Goal: Task Accomplishment & Management: Manage account settings

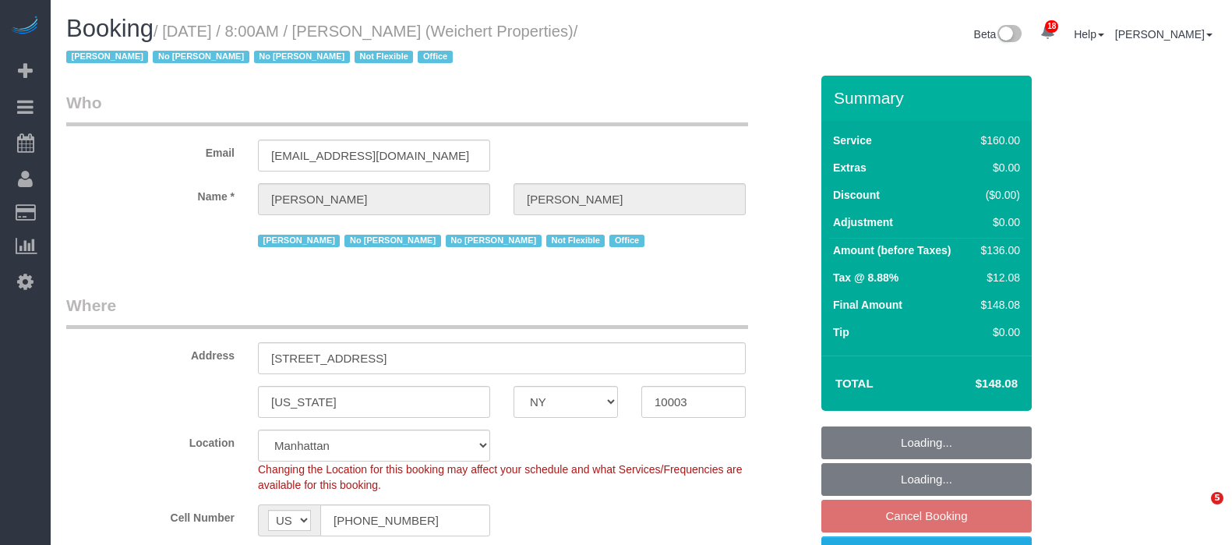
select select "NY"
select select "spot1"
select select "number:89"
select select "number:90"
select select "number:15"
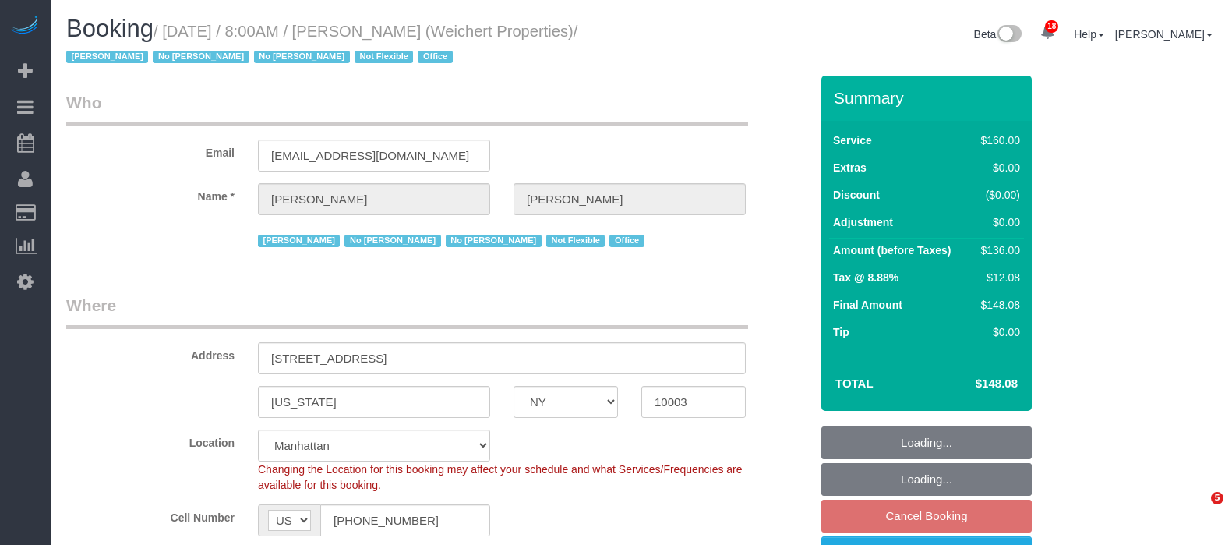
select select "number:7"
select select "number:21"
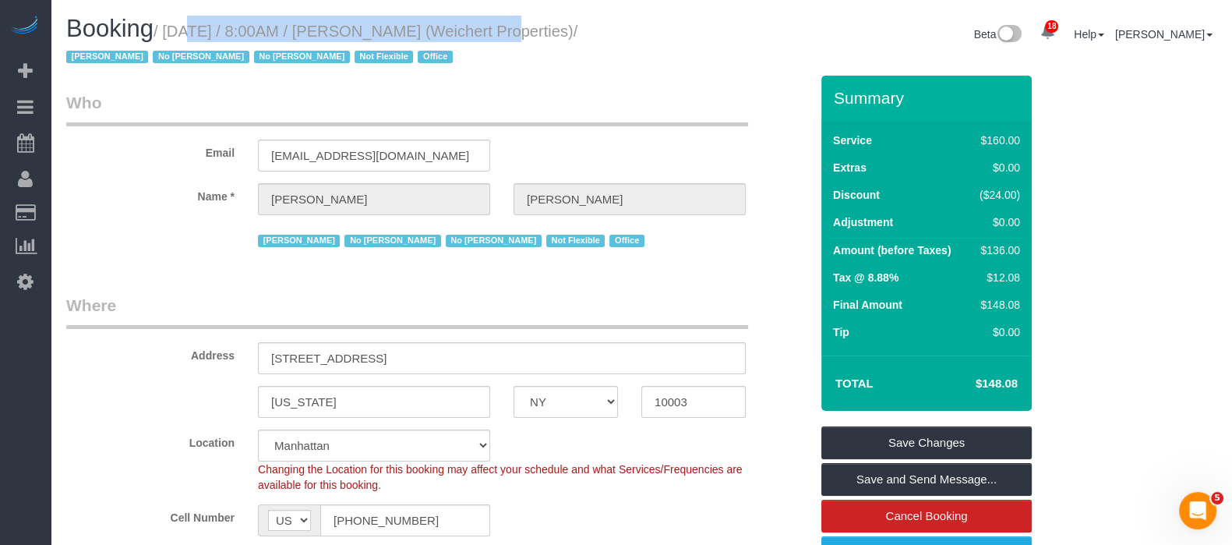
drag, startPoint x: 164, startPoint y: 36, endPoint x: 480, endPoint y: 29, distance: 316.5
click at [480, 29] on small "/ September 16, 2025 / 8:00AM / Jason Bauer (Weichert Properties) / Jacky Xu No…" at bounding box center [321, 45] width 511 height 44
copy small "September 16, 2025 / 8:00AM / Jason Bauer"
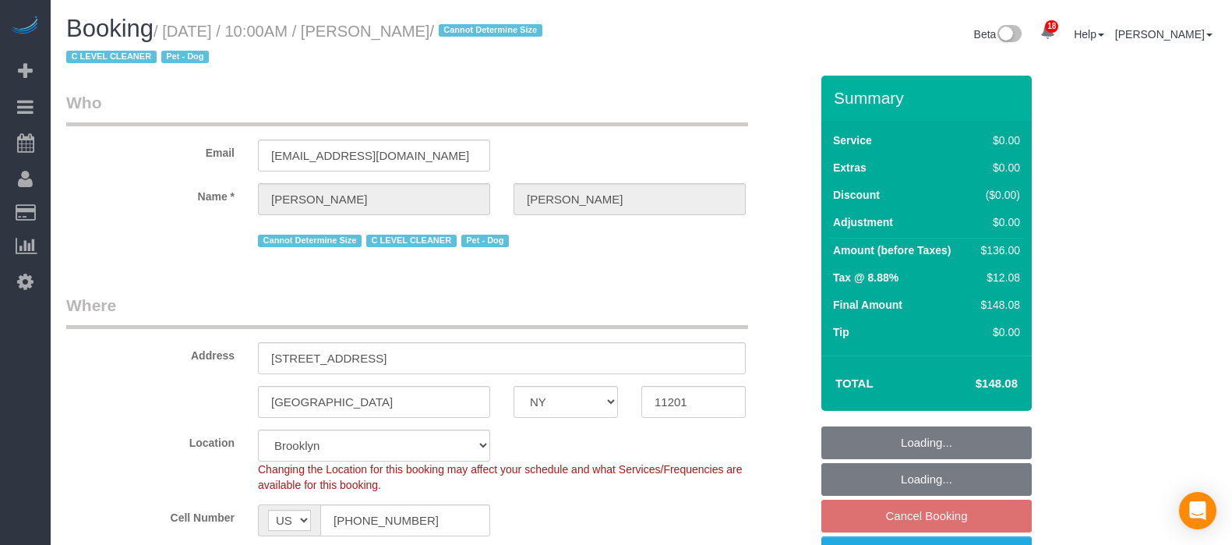
select select "NY"
select select "1"
select select "string:stripe-pm_1Nj3TP4VGloSiKo7GSDuJG2L"
select select "number:89"
select select "number:90"
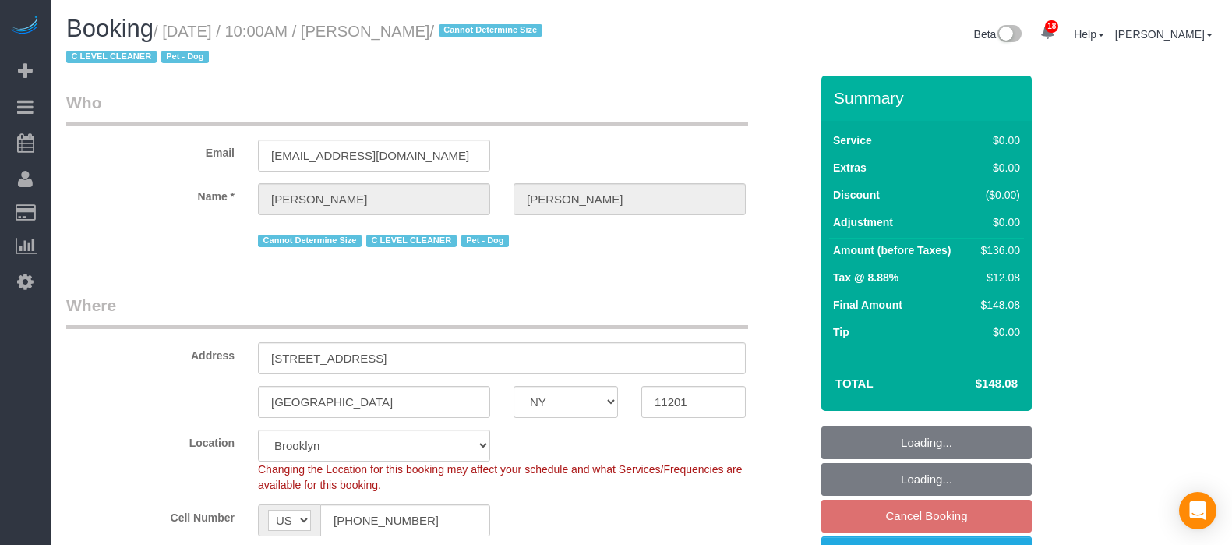
select select "number:13"
select select "number:6"
select select "spot3"
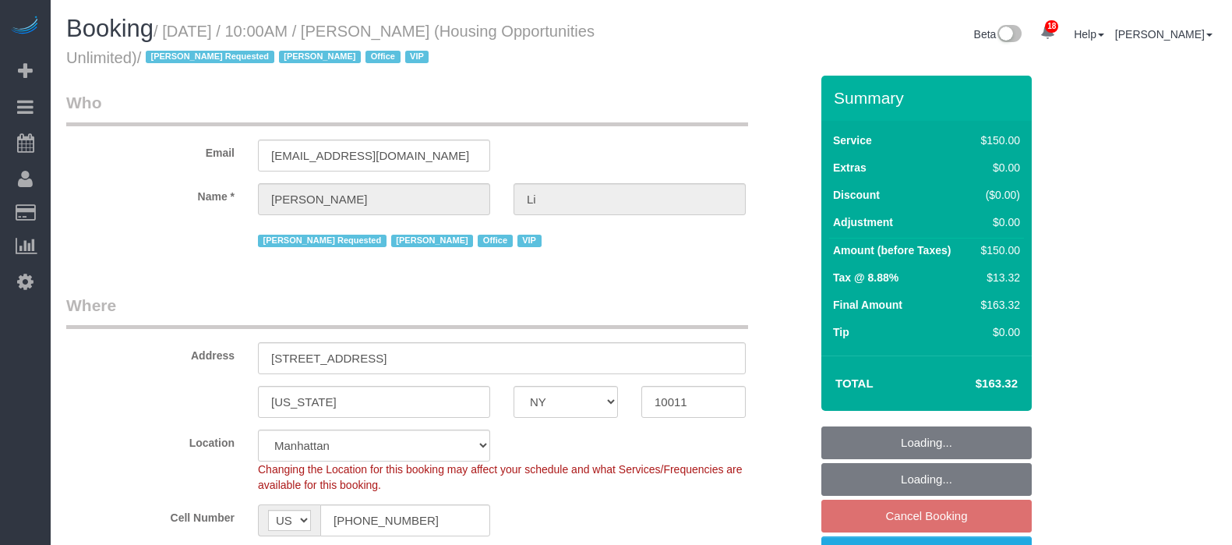
select select "NY"
select select "150"
select select "string:paypal"
select select "number:89"
select select "number:90"
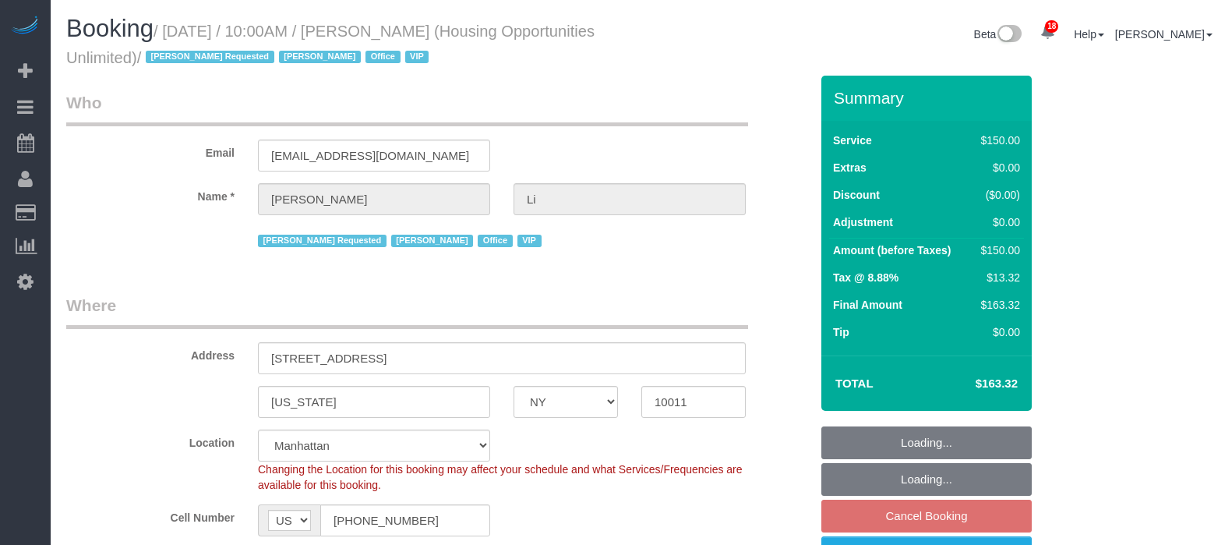
select select "number:15"
select select "number:7"
select select "54898"
select select "spot3"
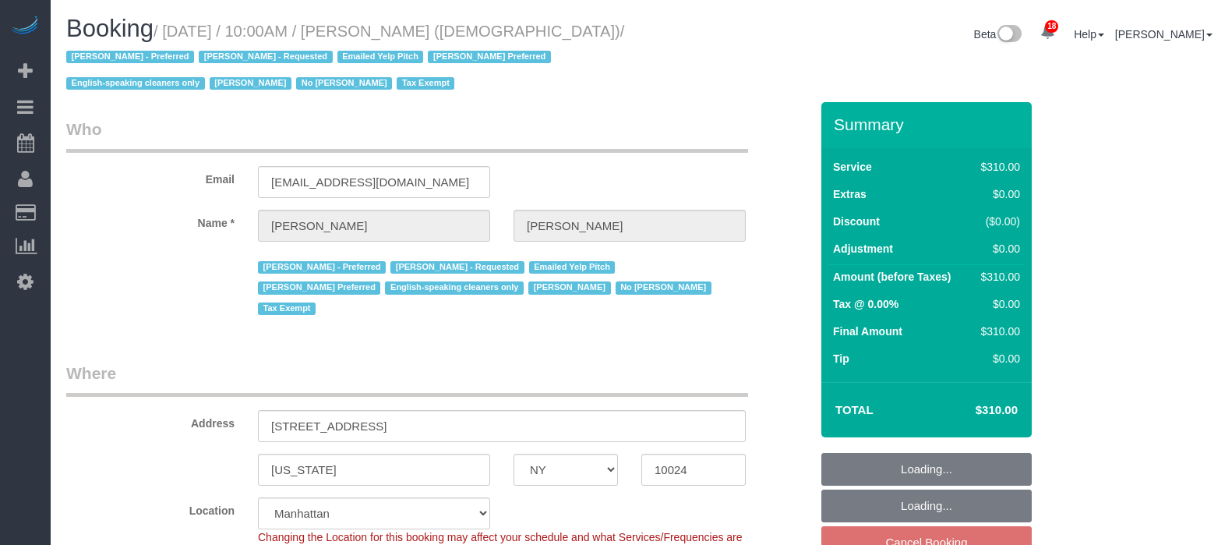
select select "NY"
select select "300"
select select "number:89"
select select "number:90"
select select "number:15"
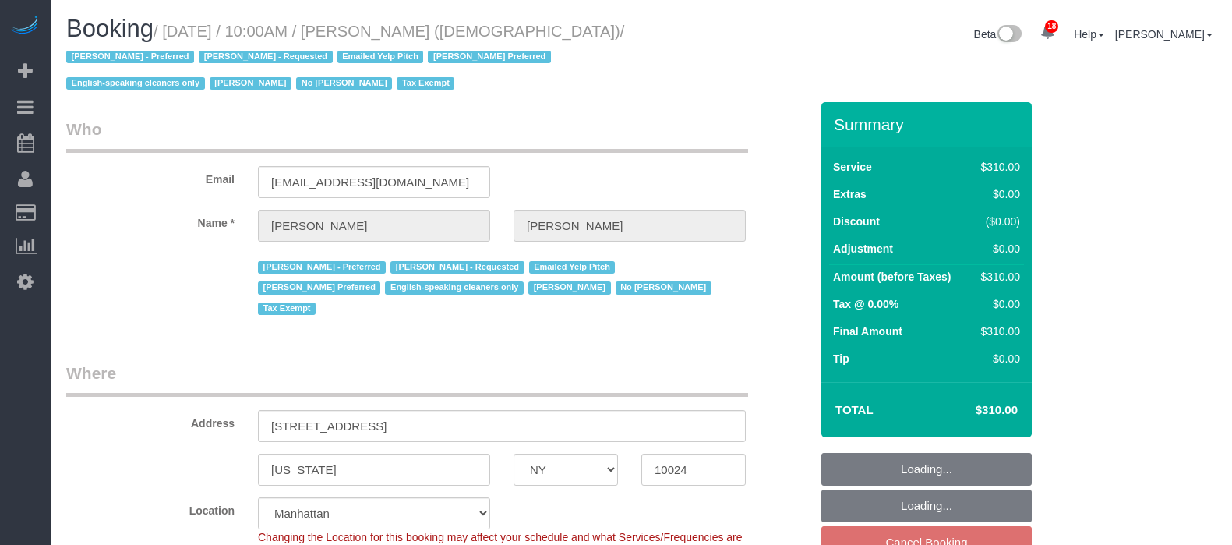
select select "number:7"
select select "spot63"
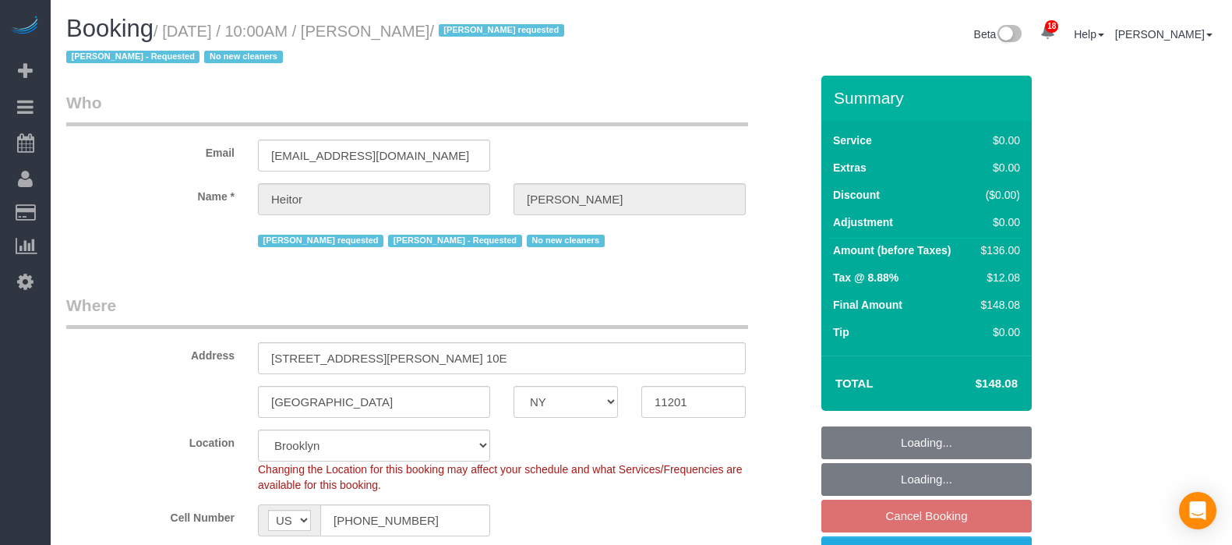
select select "NY"
select select "1"
select select "number:89"
select select "number:90"
select select "number:15"
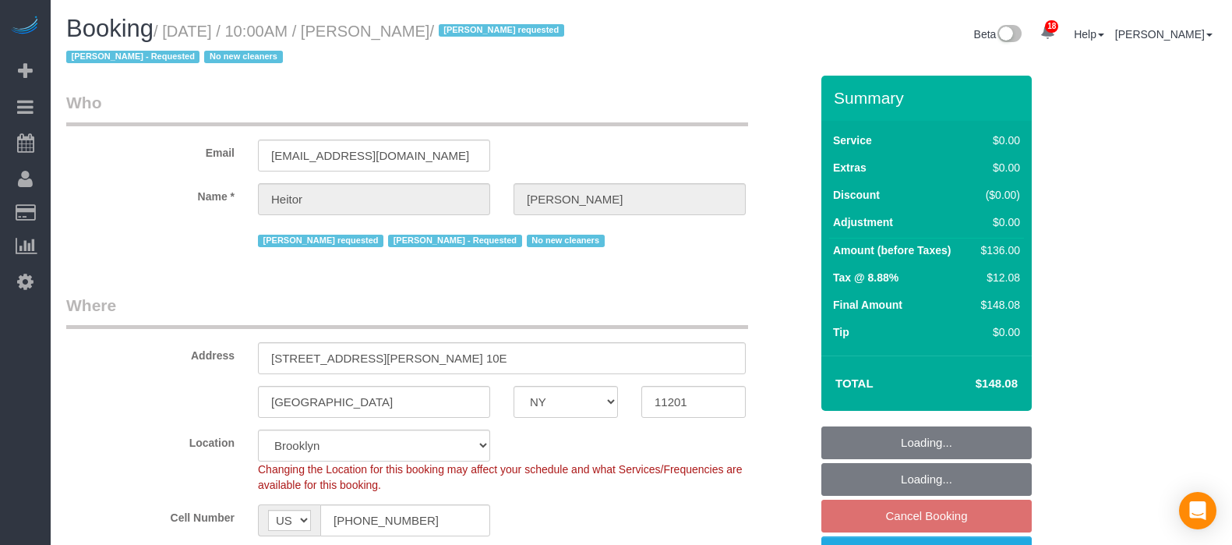
select select "number:5"
select select "spot63"
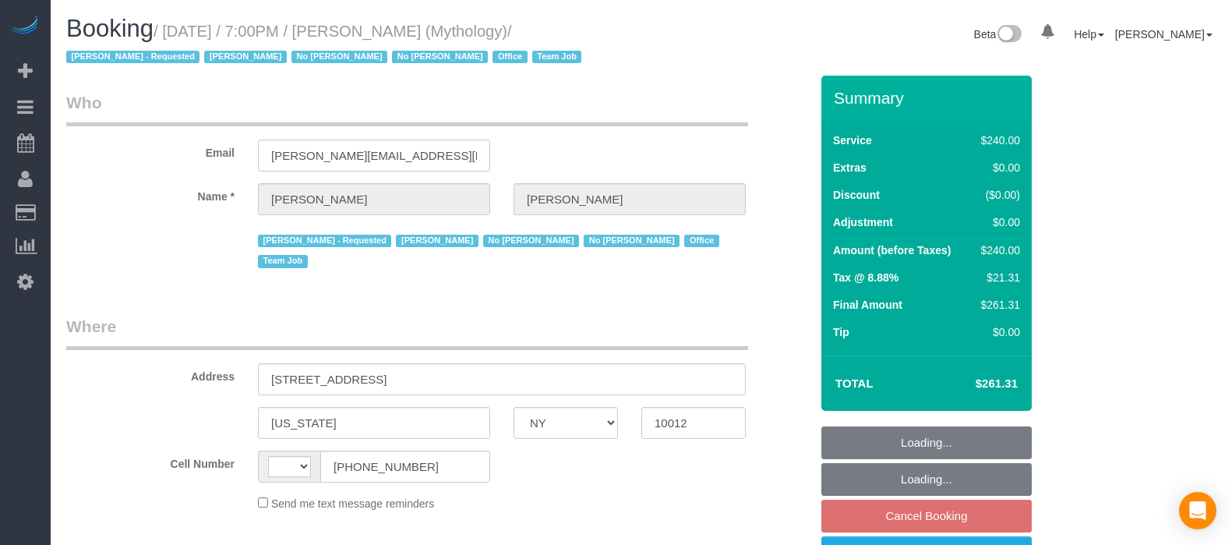
select select "NY"
select select "spot12"
select select "2"
select select "120"
select select "number:89"
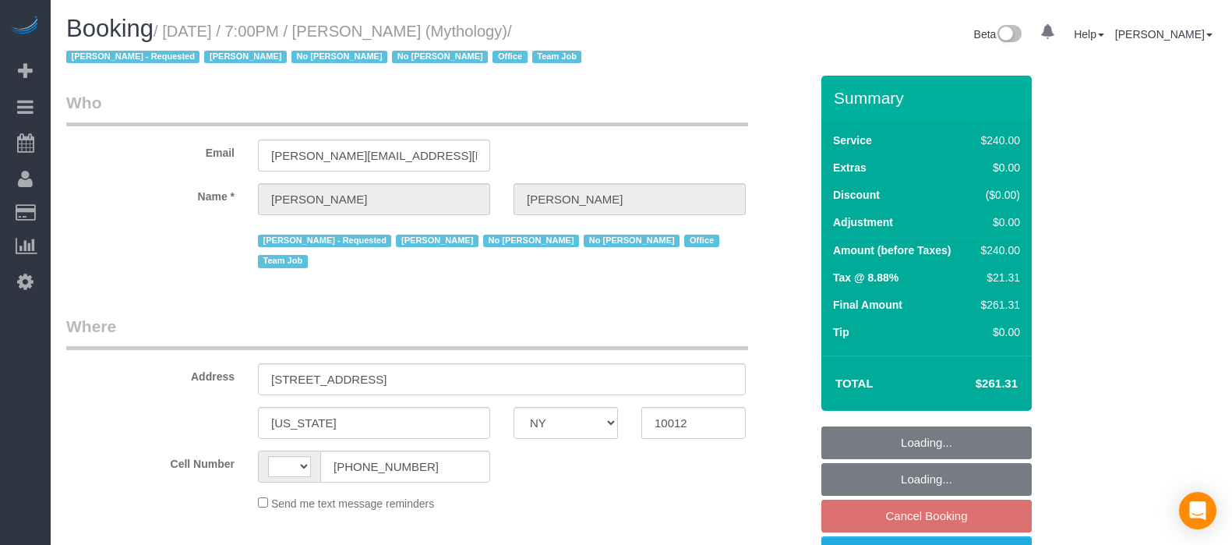
select select "number:90"
select select "number:15"
select select "number:7"
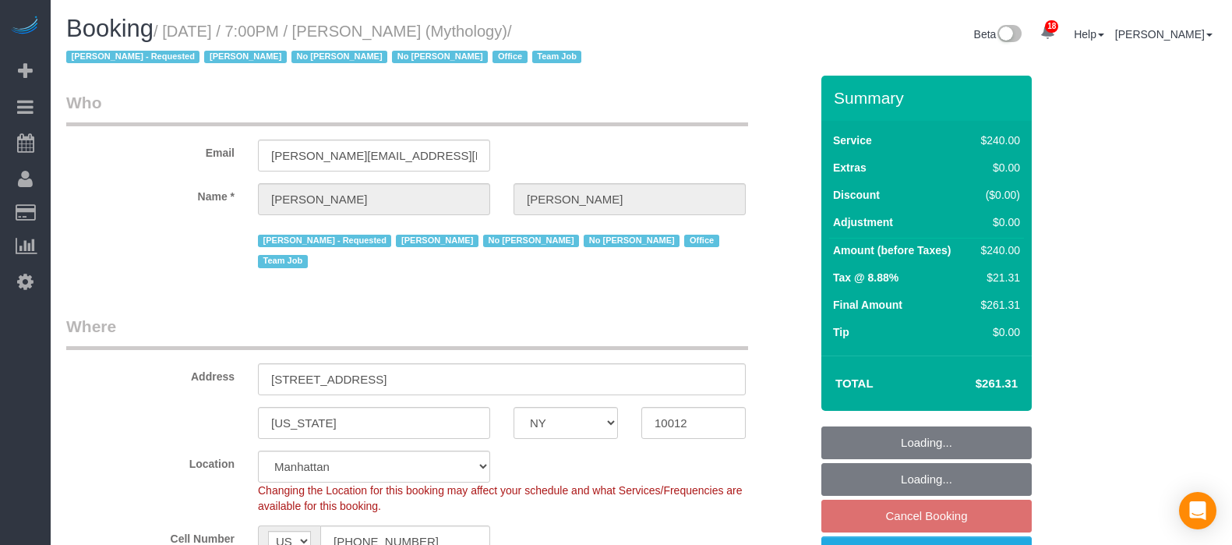
select select "string:US"
select select "object:1790"
select select "string:stripe-card_1F0CXe4VGloSiKo7V7BiKmvB"
select select "object:1939"
select select "spot72"
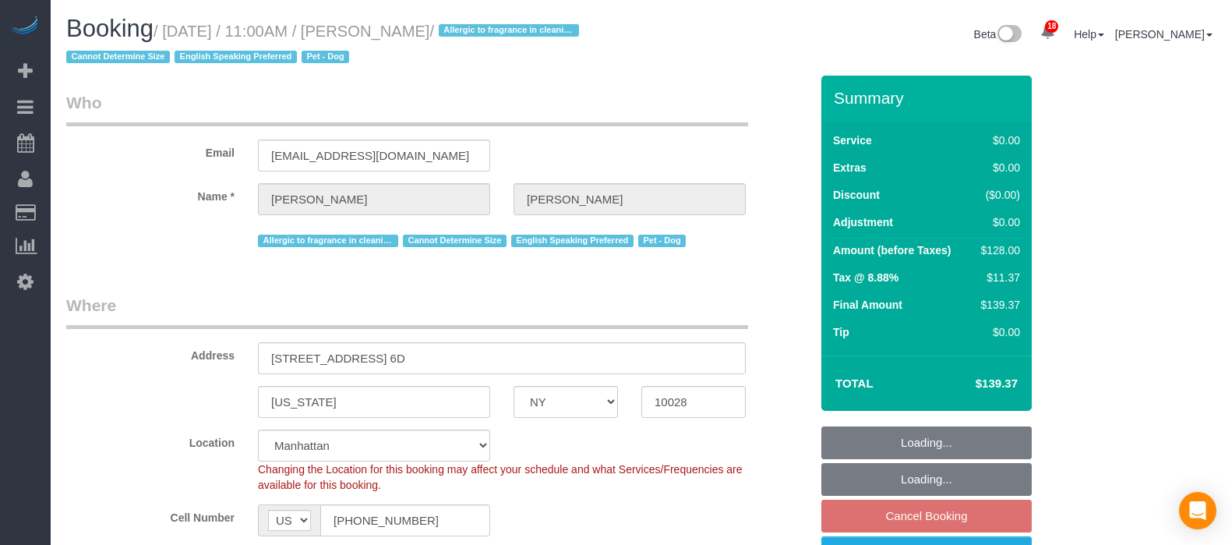
select select "NY"
select select "1"
select select "number:57"
select select "number:76"
select select "number:13"
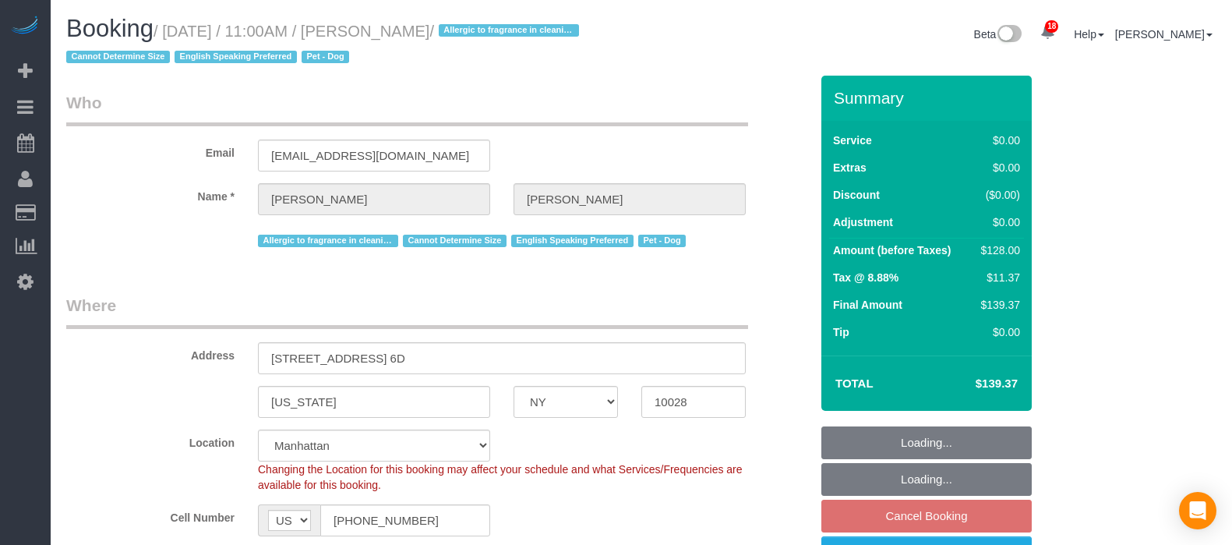
select select "number:5"
select select "spot64"
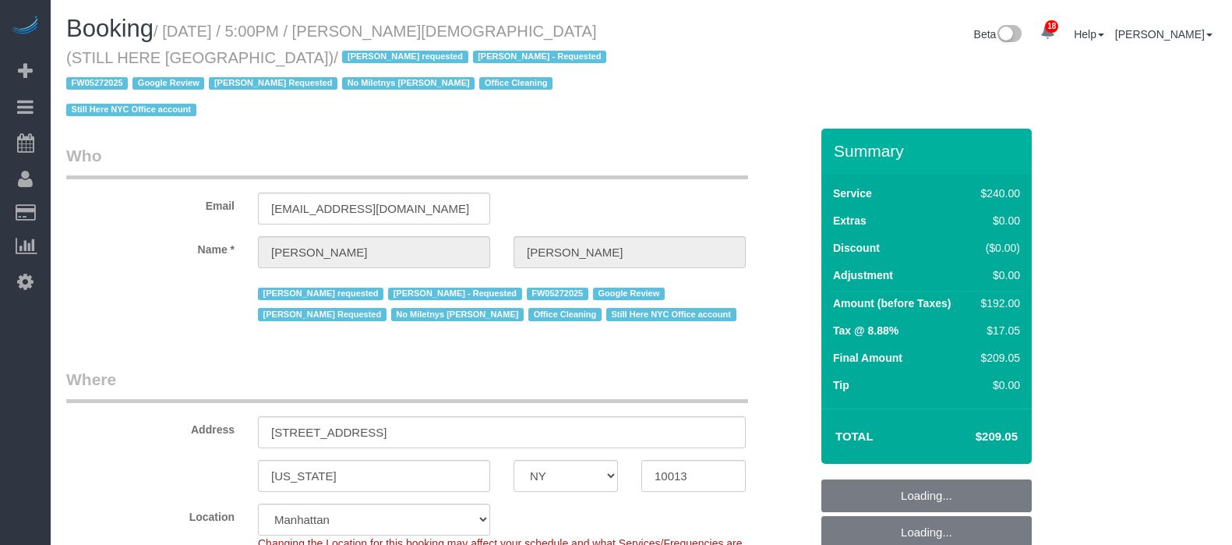
select select "NY"
select select "180"
select select "number:89"
select select "number:90"
select select "number:15"
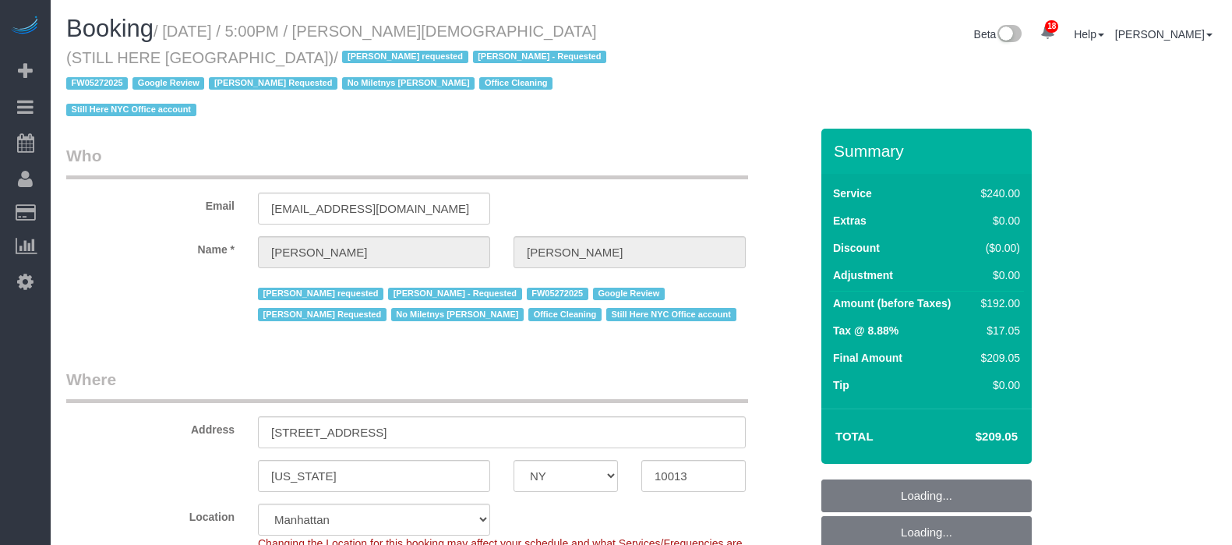
select select "number:5"
select select "spot10"
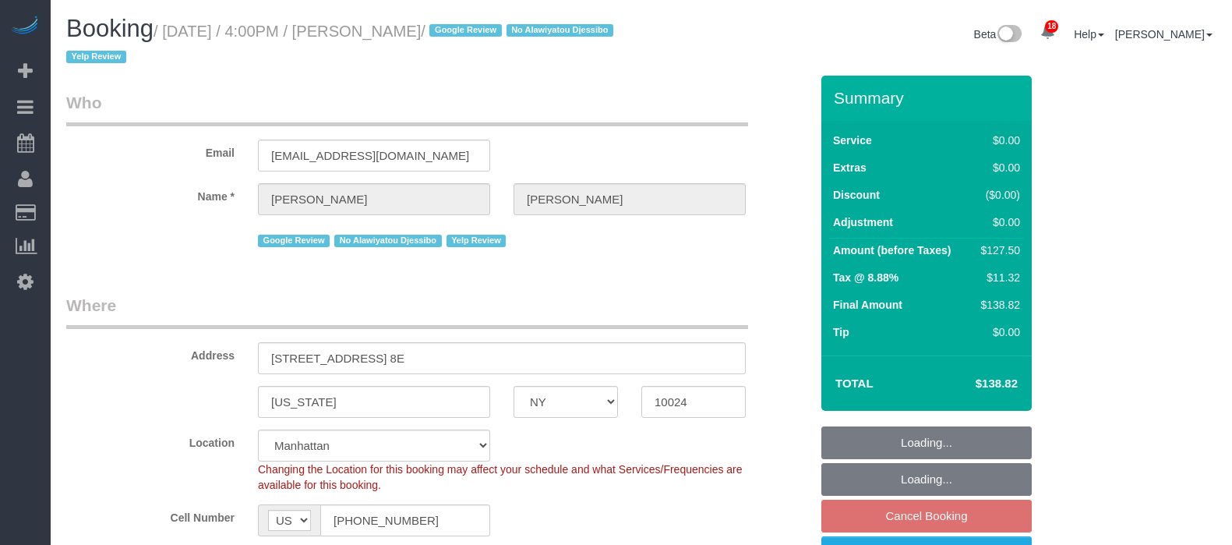
select select "NY"
select select "1"
select select "number:89"
select select "number:90"
select select "number:15"
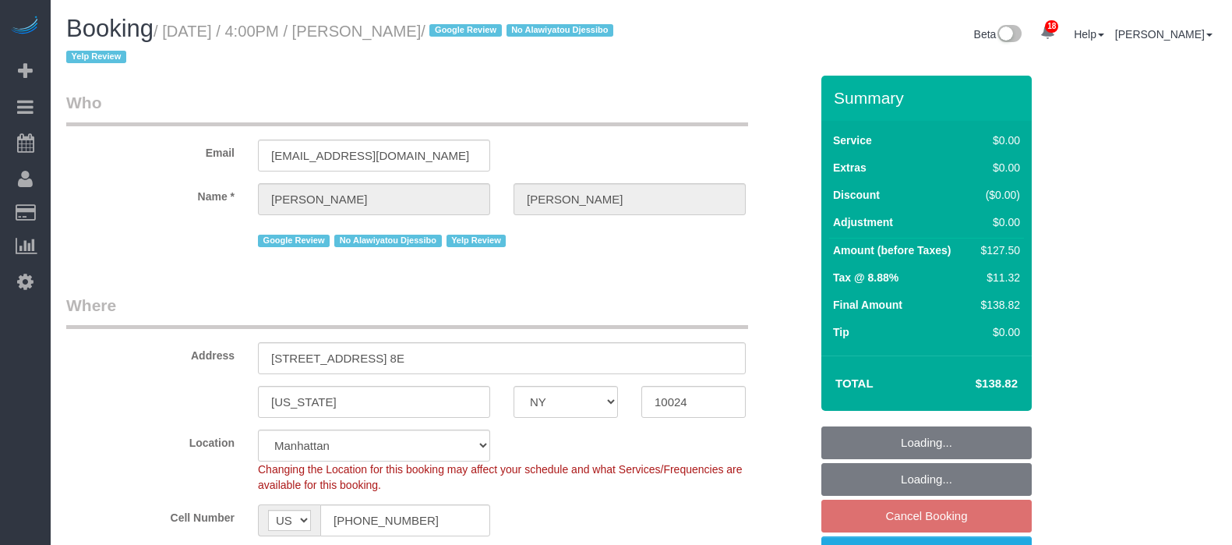
select select "number:5"
select select "number:21"
select select "spot69"
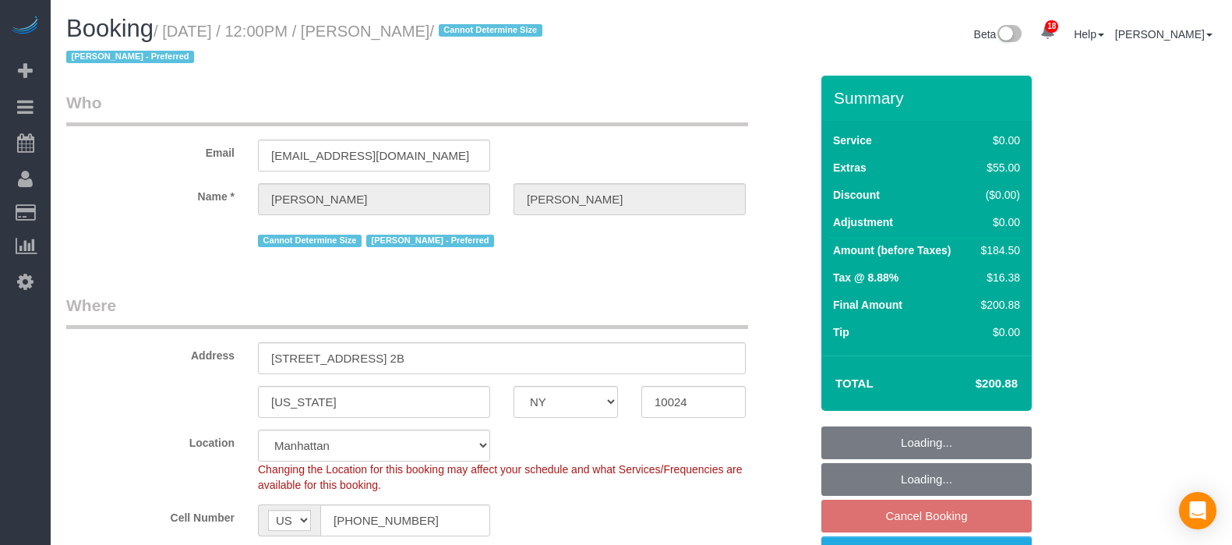
select select "NY"
select select "number:89"
select select "number:90"
select select "number:15"
select select "number:5"
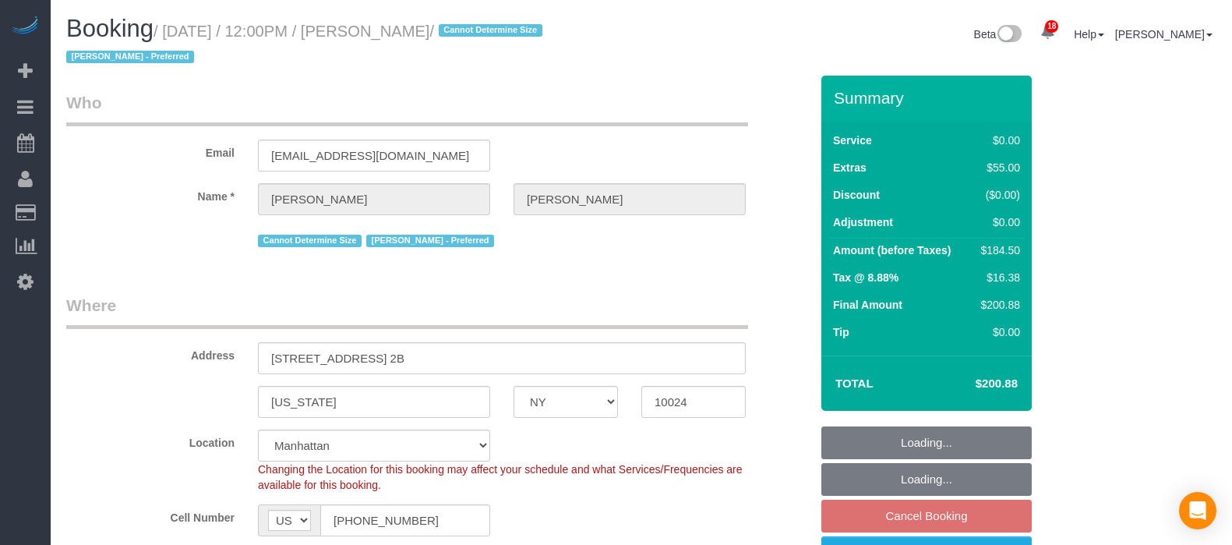
select select "spot5"
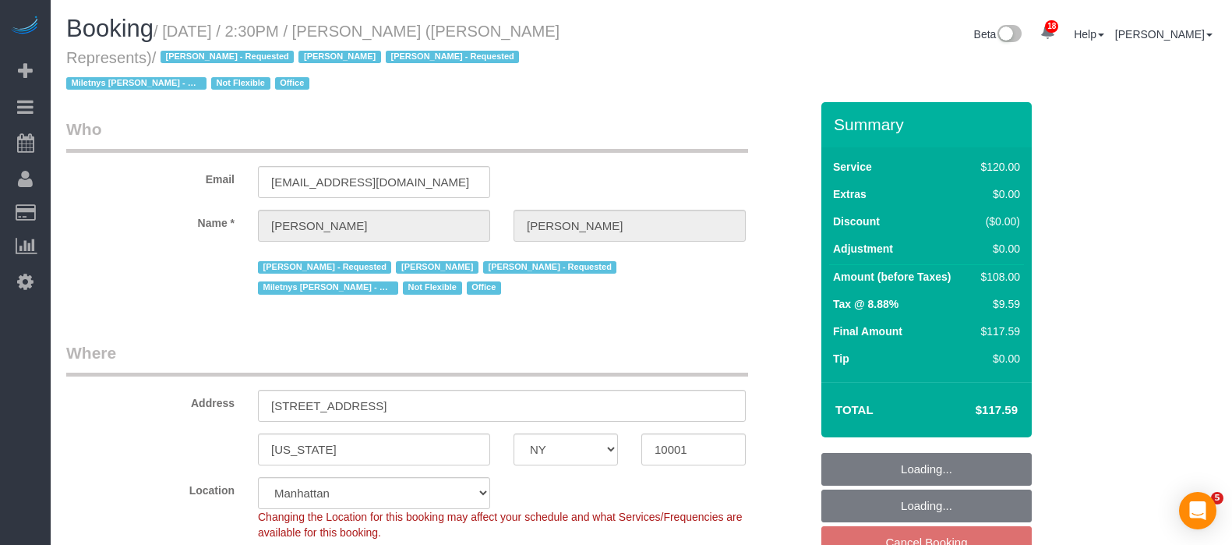
select select "NY"
select select "90"
select select "number:89"
select select "number:90"
select select "number:15"
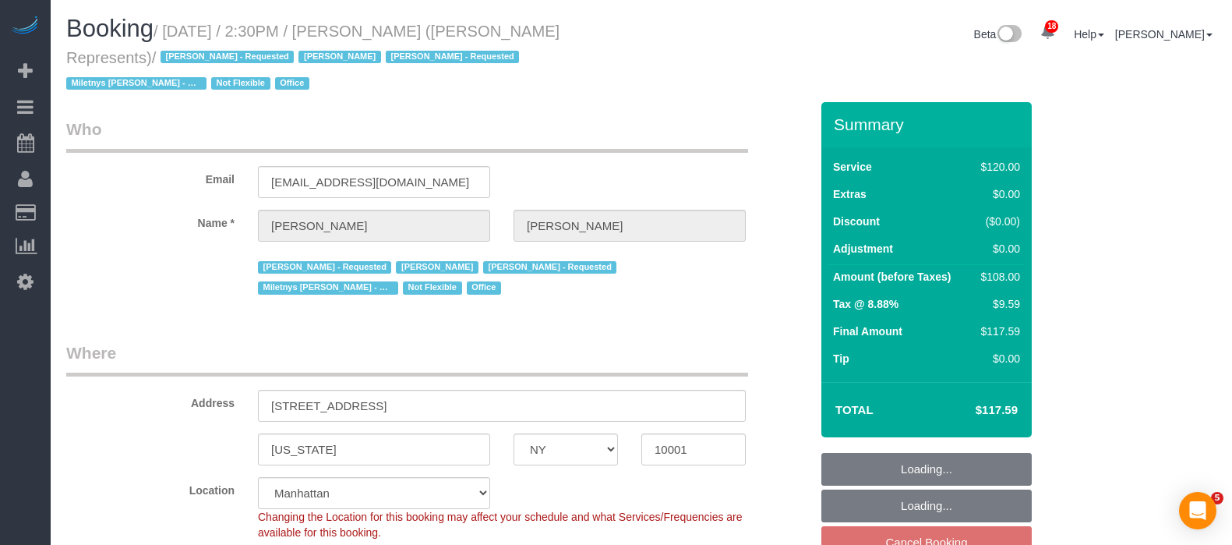
select select "number:5"
